Goal: Task Accomplishment & Management: Complete application form

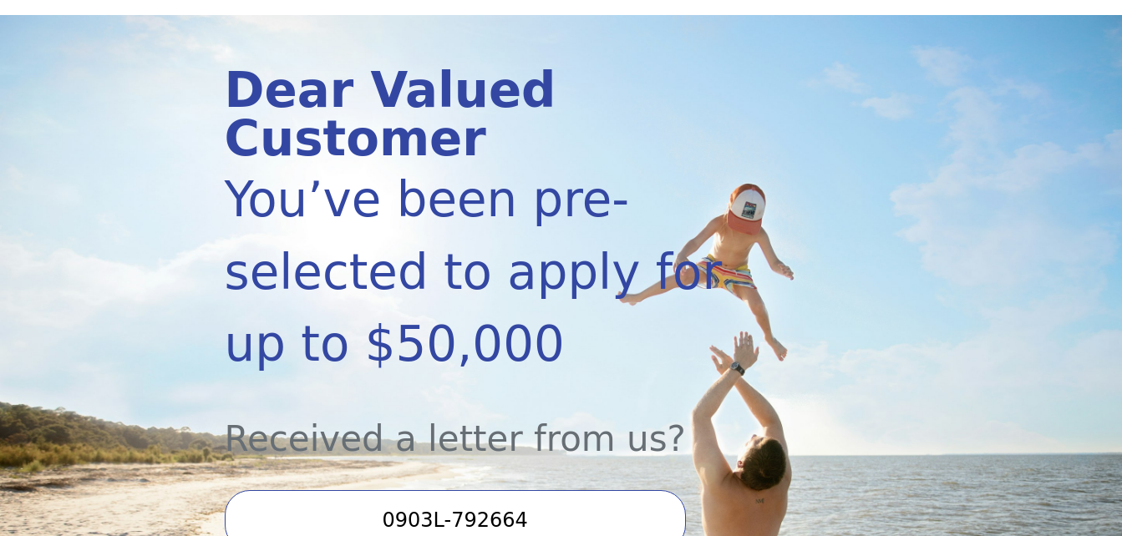
scroll to position [167, 0]
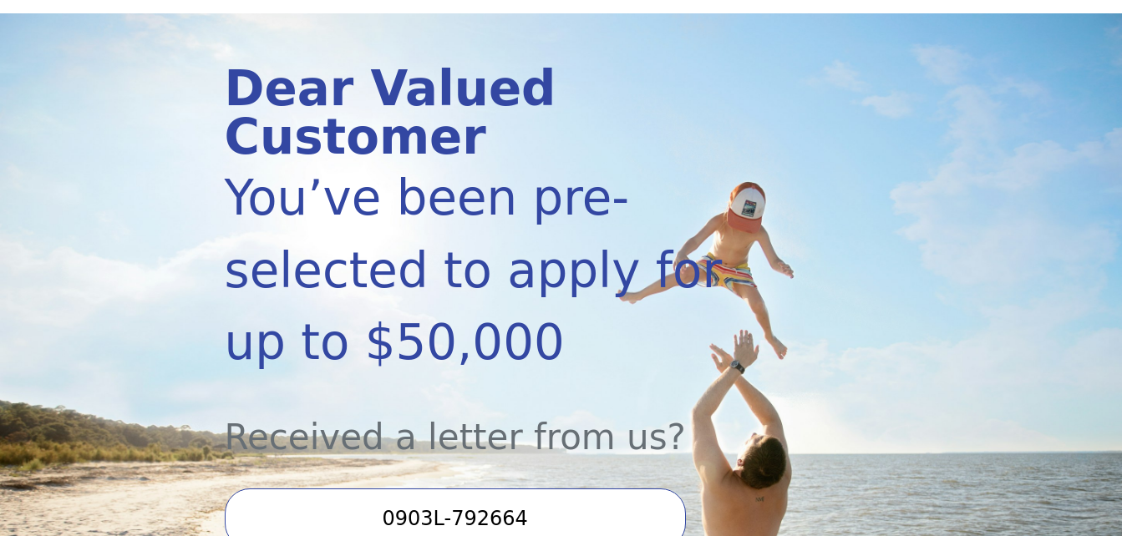
click at [463, 489] on input "0903L-792664" at bounding box center [455, 519] width 461 height 60
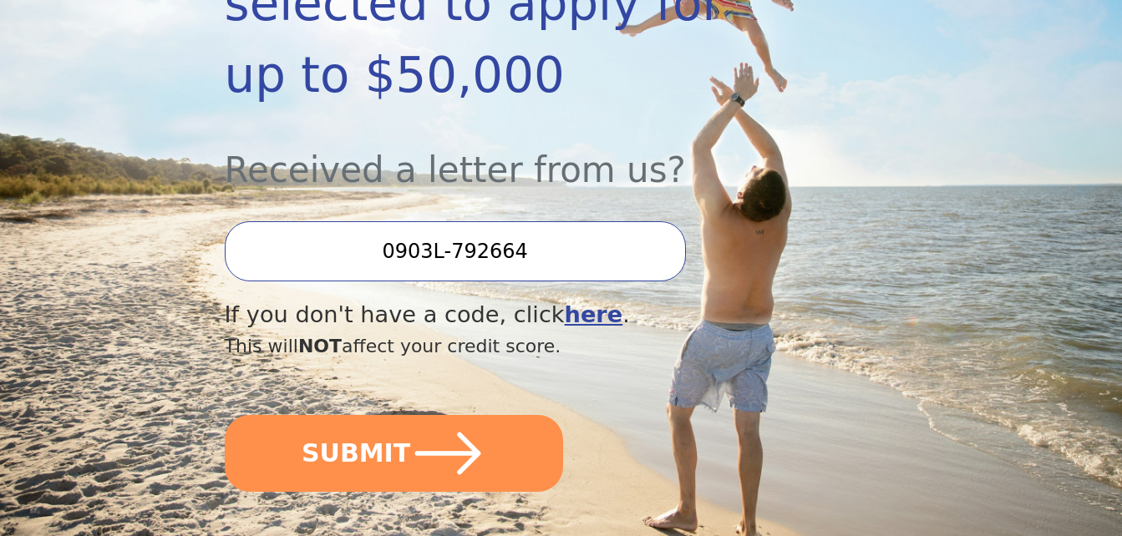
scroll to position [512, 0]
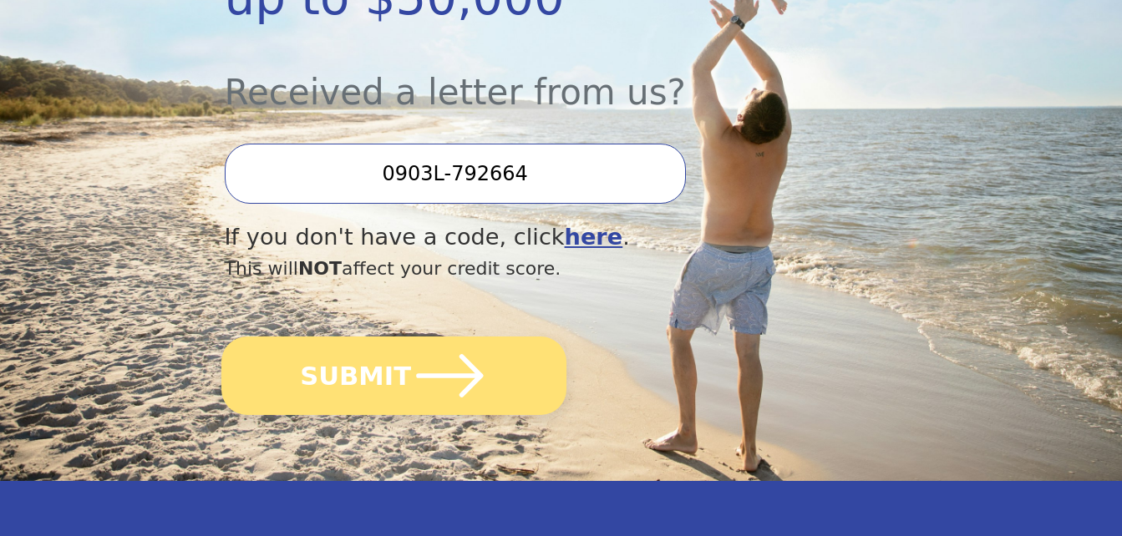
click at [418, 337] on icon "submit" at bounding box center [449, 375] width 77 height 77
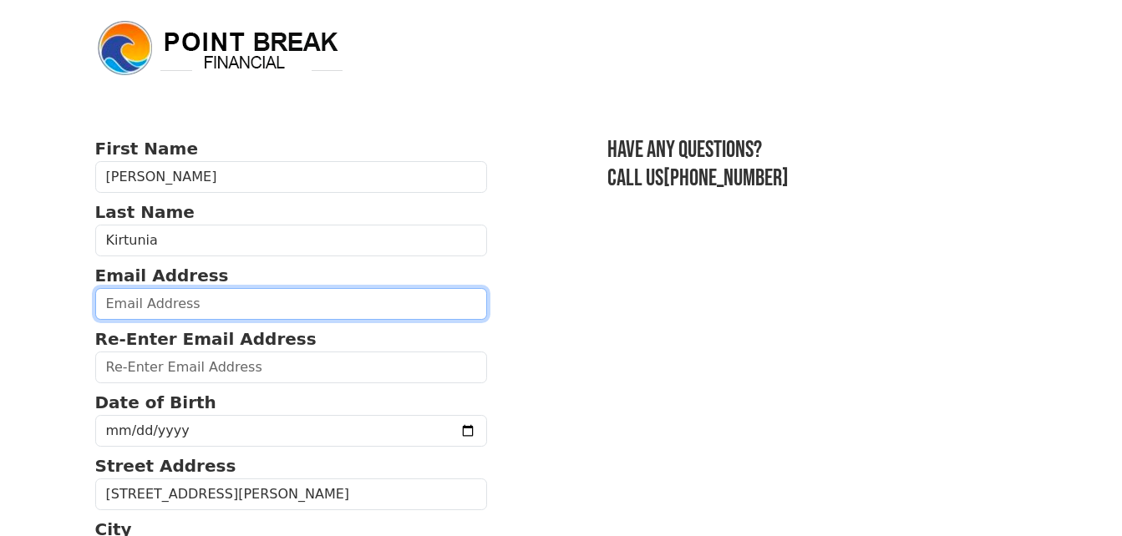
click at [128, 314] on input "email" at bounding box center [291, 304] width 392 height 32
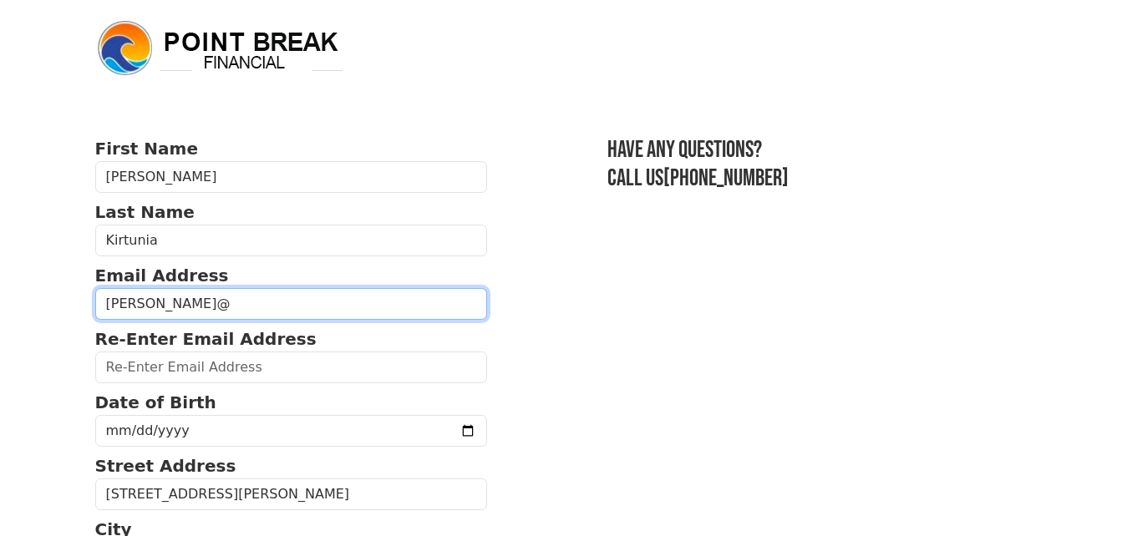
click at [207, 307] on input "atanusharmi@" at bounding box center [291, 304] width 392 height 32
type input "atanusharmi@gmail.com"
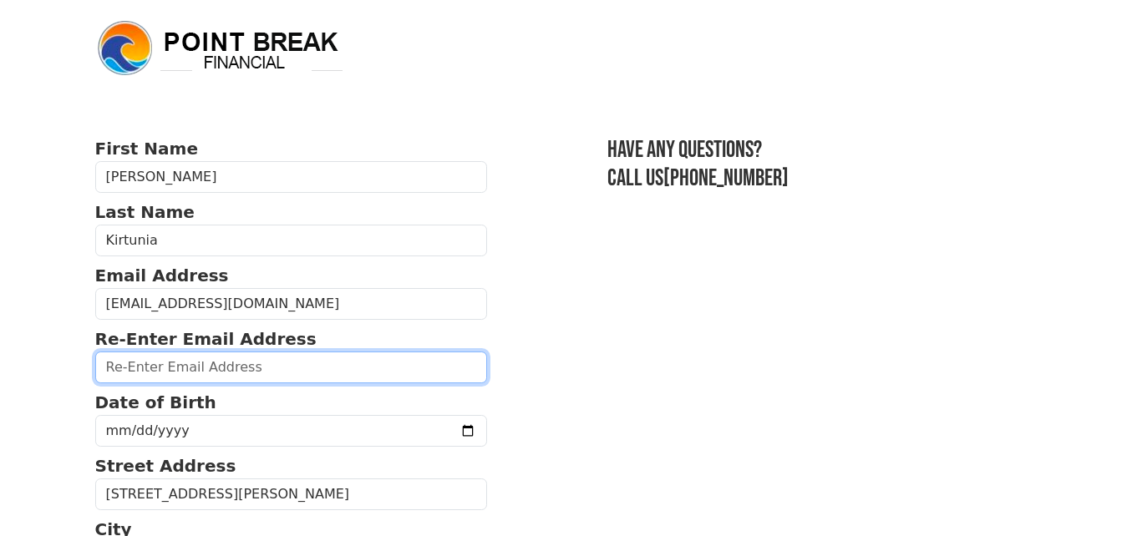
type input "atanusharmi@gmail.com"
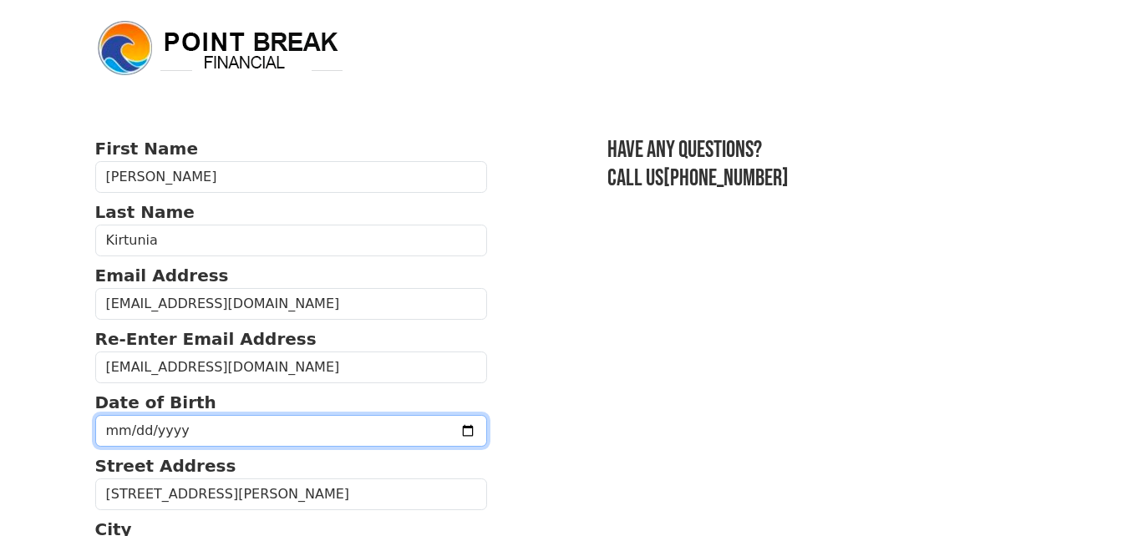
click at [168, 431] on input "date" at bounding box center [291, 431] width 392 height 32
click at [120, 427] on input "date" at bounding box center [291, 431] width 392 height 32
type input "1983-03-02"
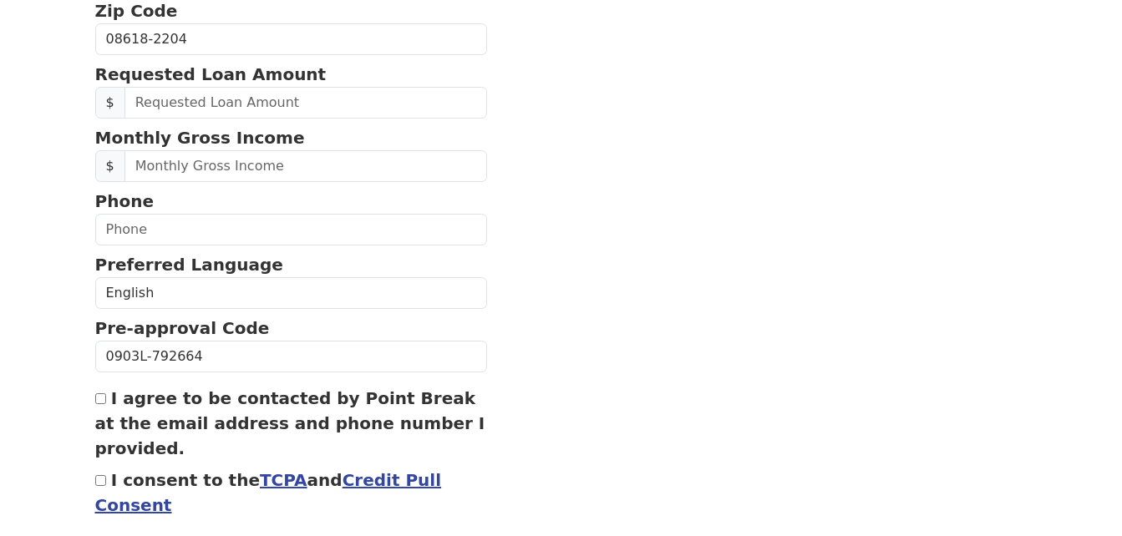
scroll to position [579, 0]
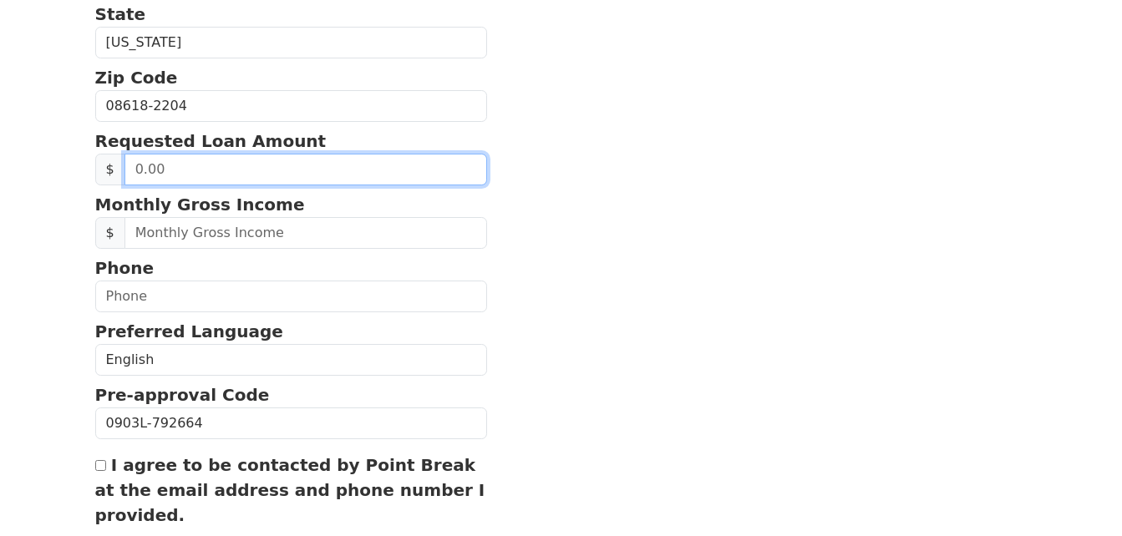
click at [219, 173] on input "text" at bounding box center [305, 170] width 363 height 32
type input "30,000.00"
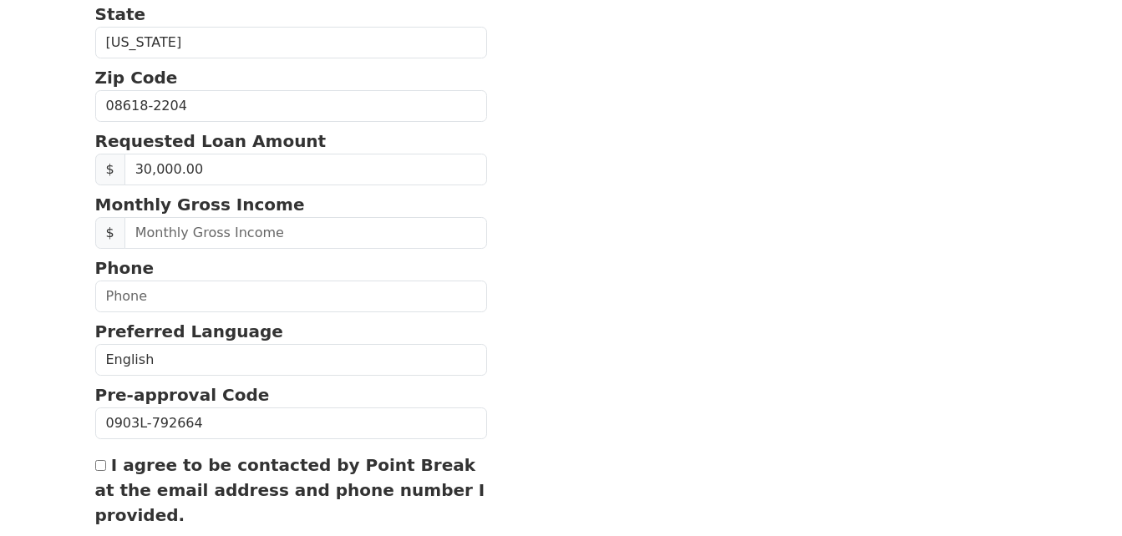
click at [641, 200] on section "First Name Atanu Last Name Kirtunia Email Address atanusharmi@gmail.com Re-Ente…" at bounding box center [561, 102] width 932 height 1091
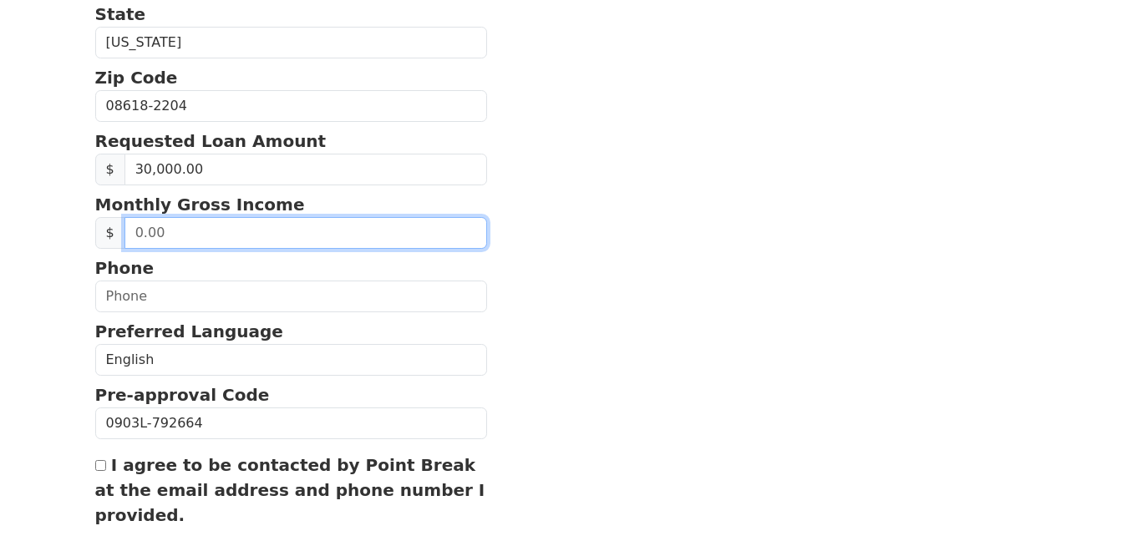
click at [228, 238] on input "text" at bounding box center [305, 233] width 363 height 32
type input "2.00"
type input "1.00"
type input "9,000.00"
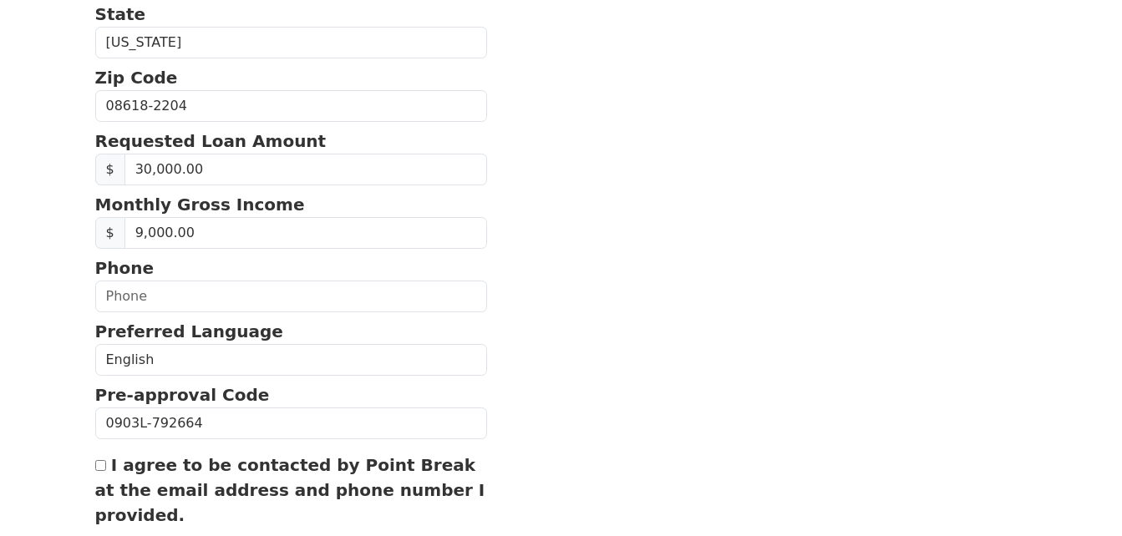
click at [587, 277] on section "First Name Atanu Last Name Kirtunia Email Address atanusharmi@gmail.com Re-Ente…" at bounding box center [561, 102] width 932 height 1091
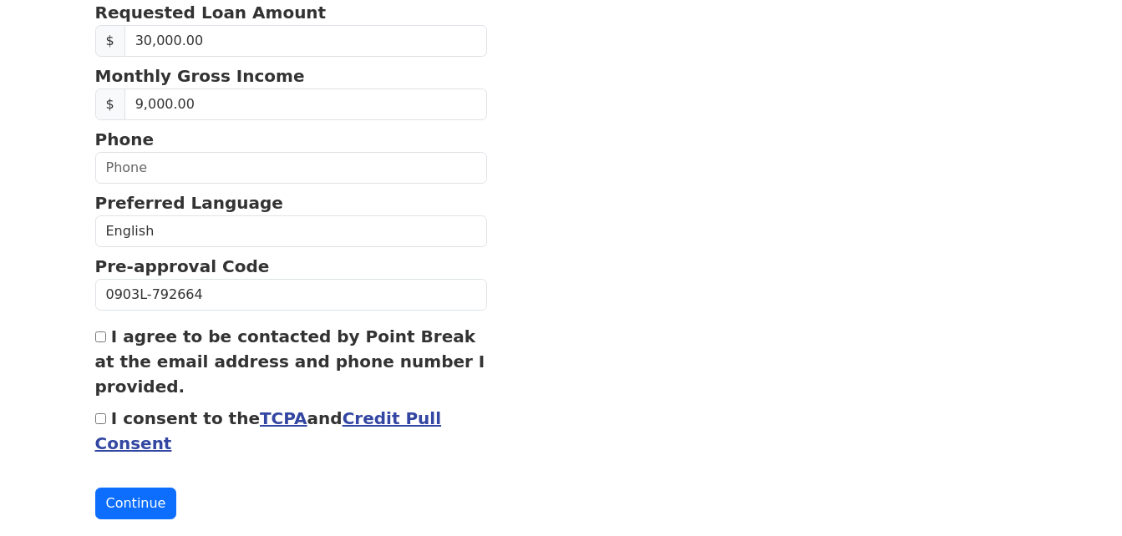
scroll to position [712, 0]
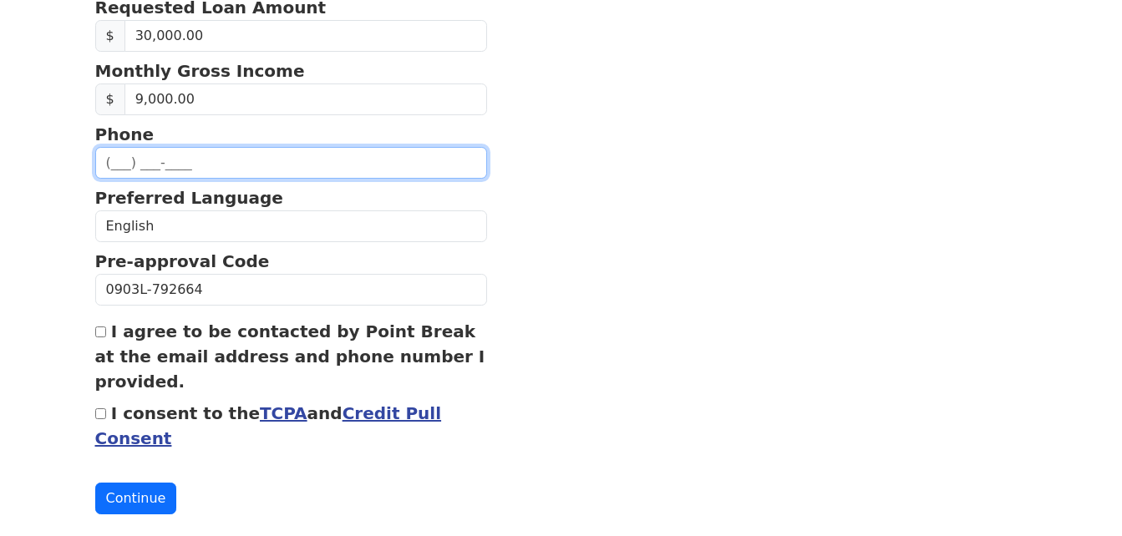
click at [154, 157] on input "text" at bounding box center [291, 163] width 392 height 32
type input "(848) 466-3910"
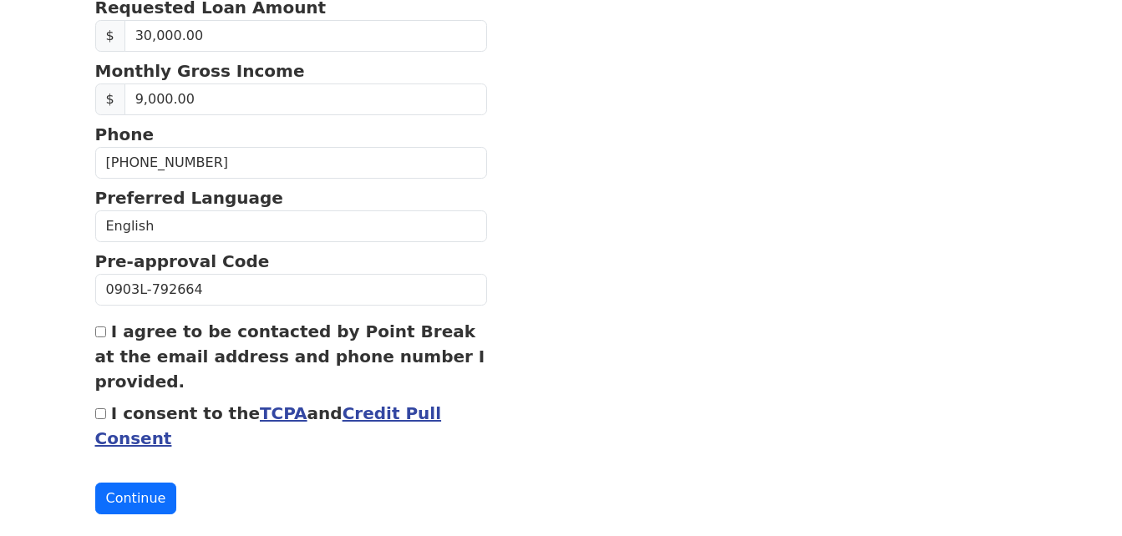
click at [104, 336] on input "I agree to be contacted by Point Break at the email address and phone number I …" at bounding box center [100, 332] width 11 height 11
checkbox input "true"
click at [102, 414] on input "I consent to the TCPA and Credit Pull Consent" at bounding box center [100, 413] width 11 height 11
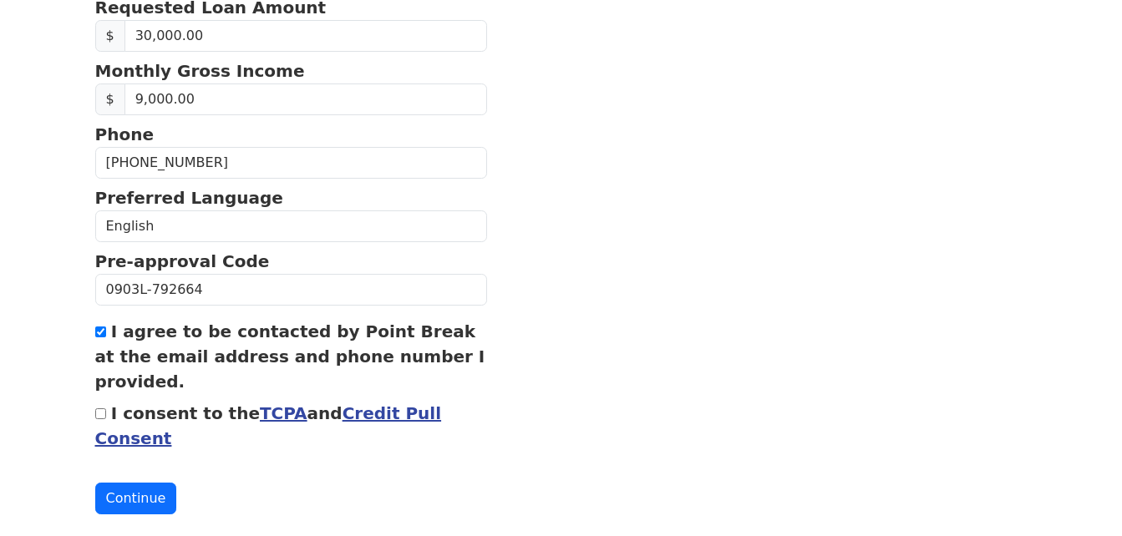
click at [100, 417] on input "I consent to the TCPA and Credit Pull Consent" at bounding box center [100, 413] width 11 height 11
checkbox input "true"
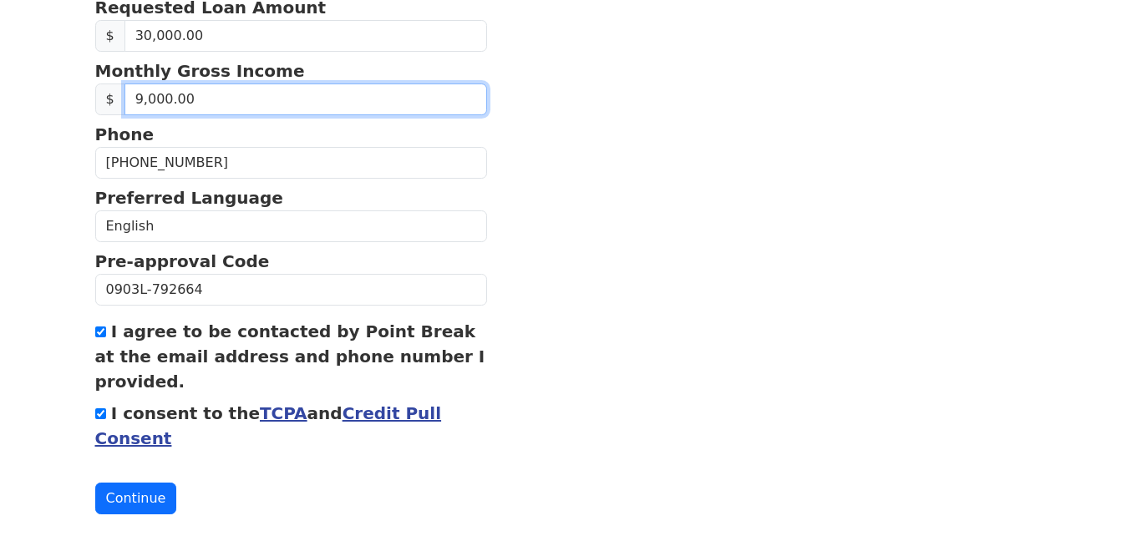
click at [150, 107] on input "9,000.00" at bounding box center [305, 100] width 363 height 32
type input "9,500.00"
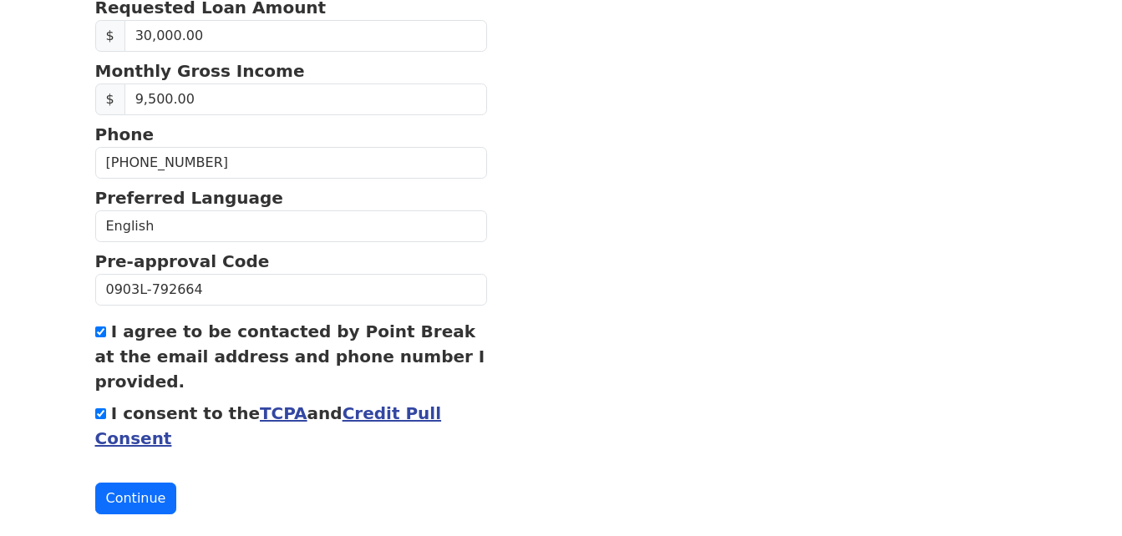
click at [127, 498] on button "Continue" at bounding box center [136, 499] width 82 height 32
